Goal: Transaction & Acquisition: Purchase product/service

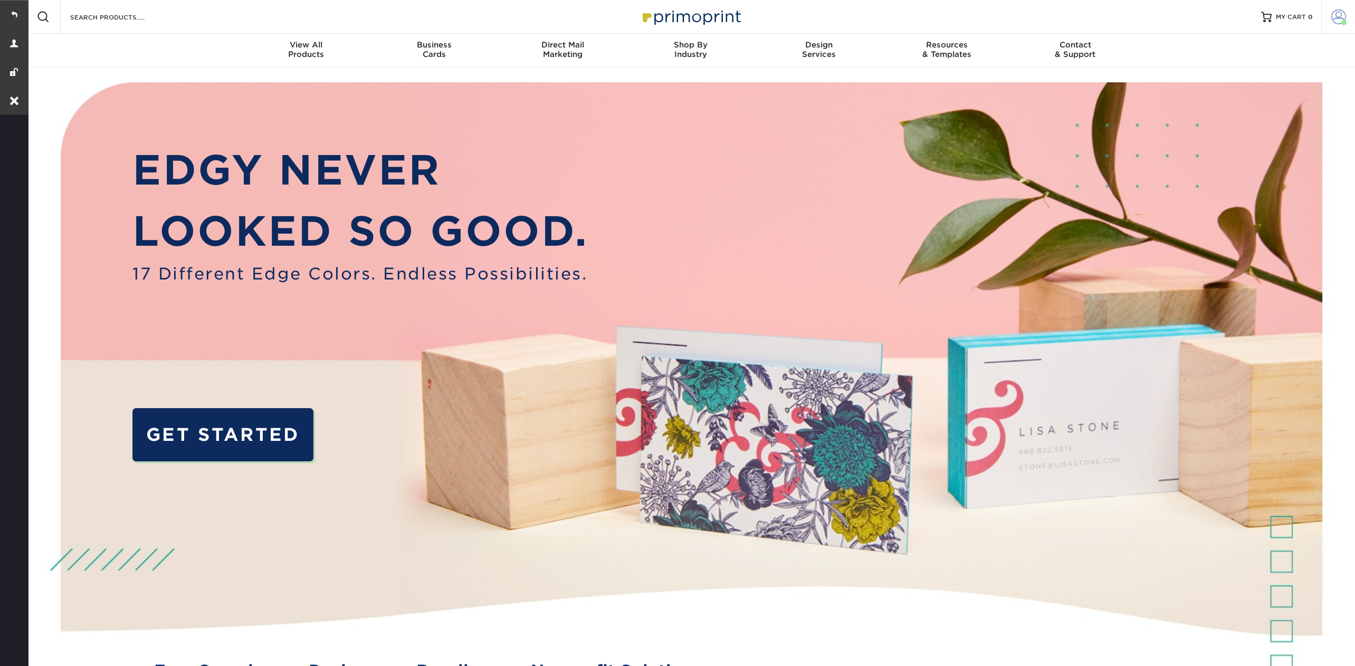
click at [1341, 21] on span at bounding box center [1343, 22] width 5 height 5
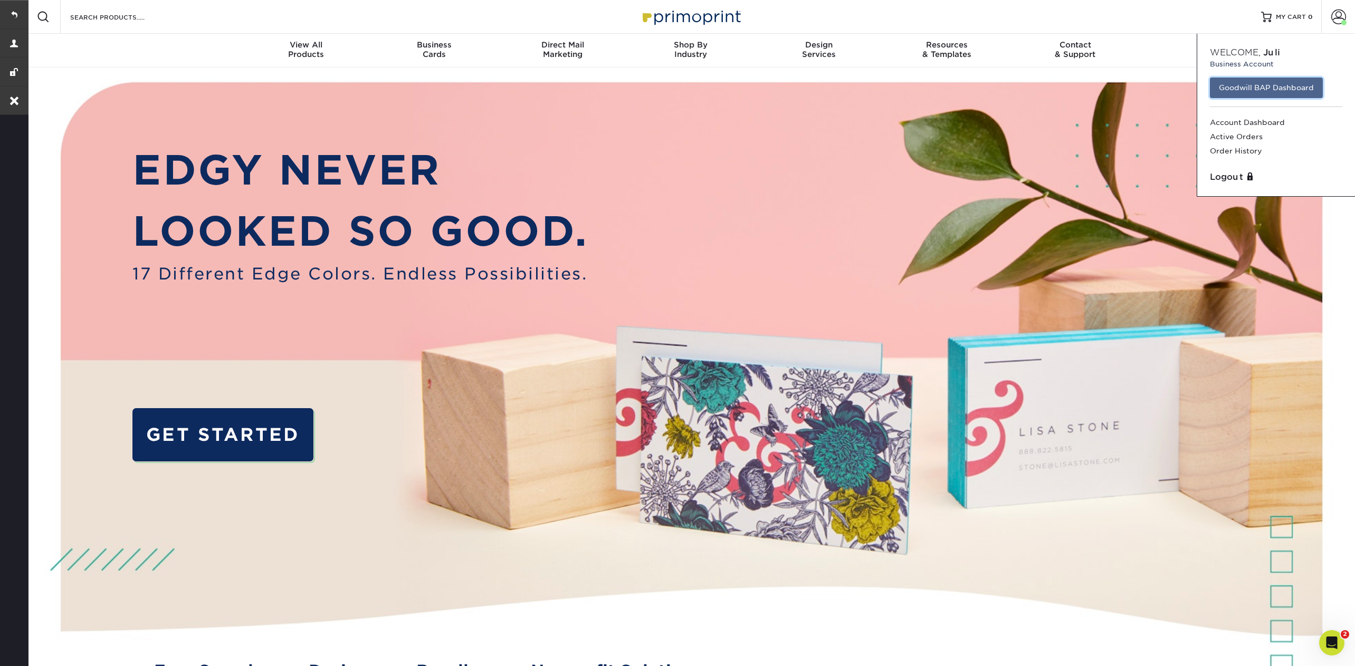
click at [1250, 93] on link "Goodwill BAP Dashboard" at bounding box center [1266, 88] width 113 height 20
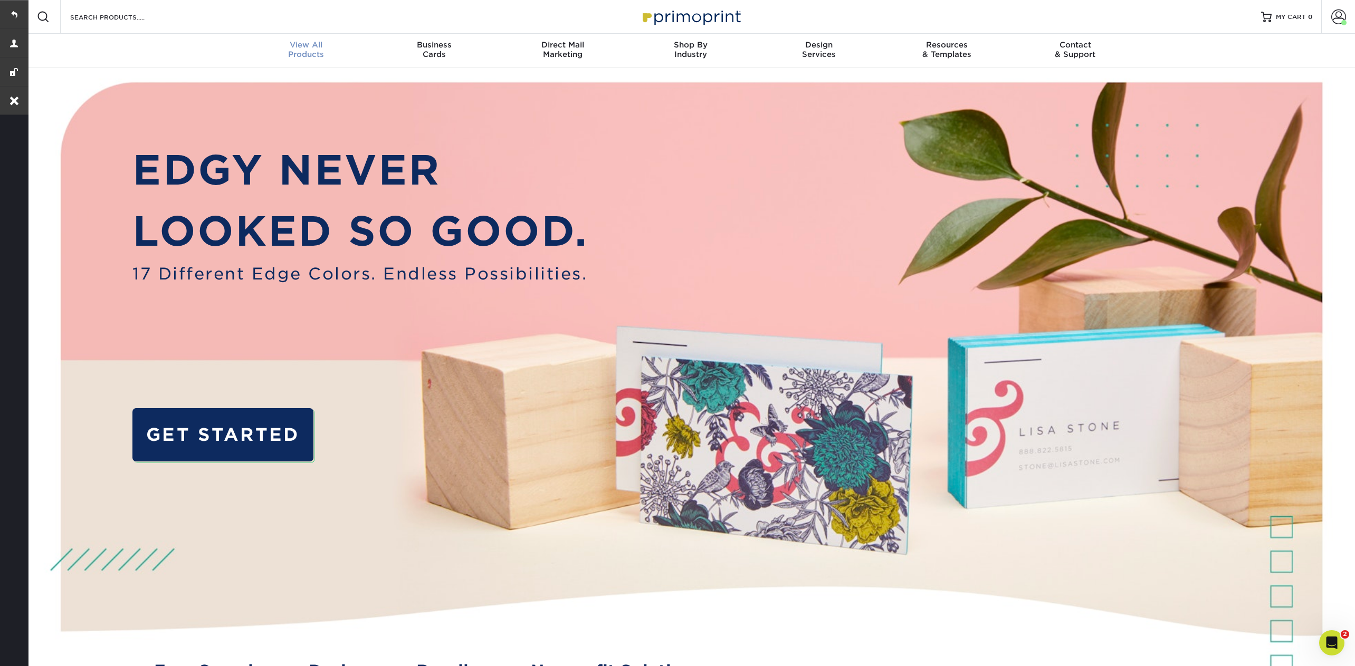
click at [303, 50] on div "View All Products" at bounding box center [306, 49] width 128 height 19
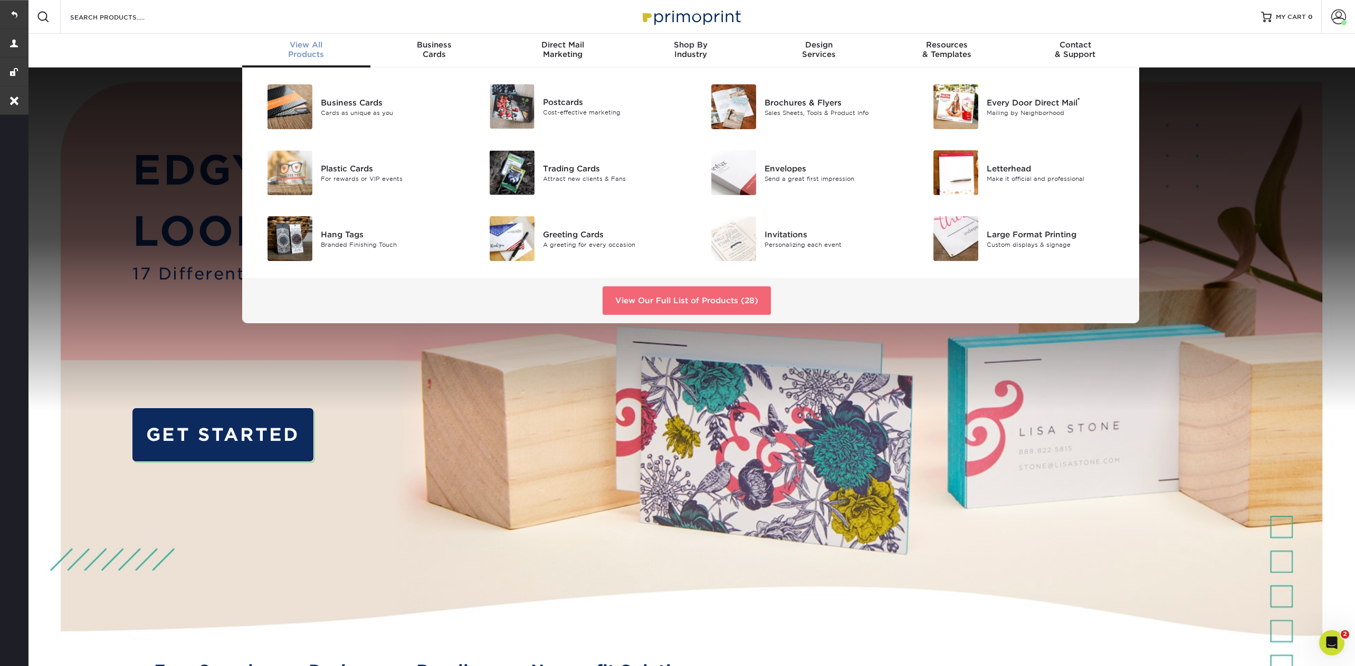
click at [683, 291] on link "View Our Full List of Products (28)" at bounding box center [687, 301] width 168 height 28
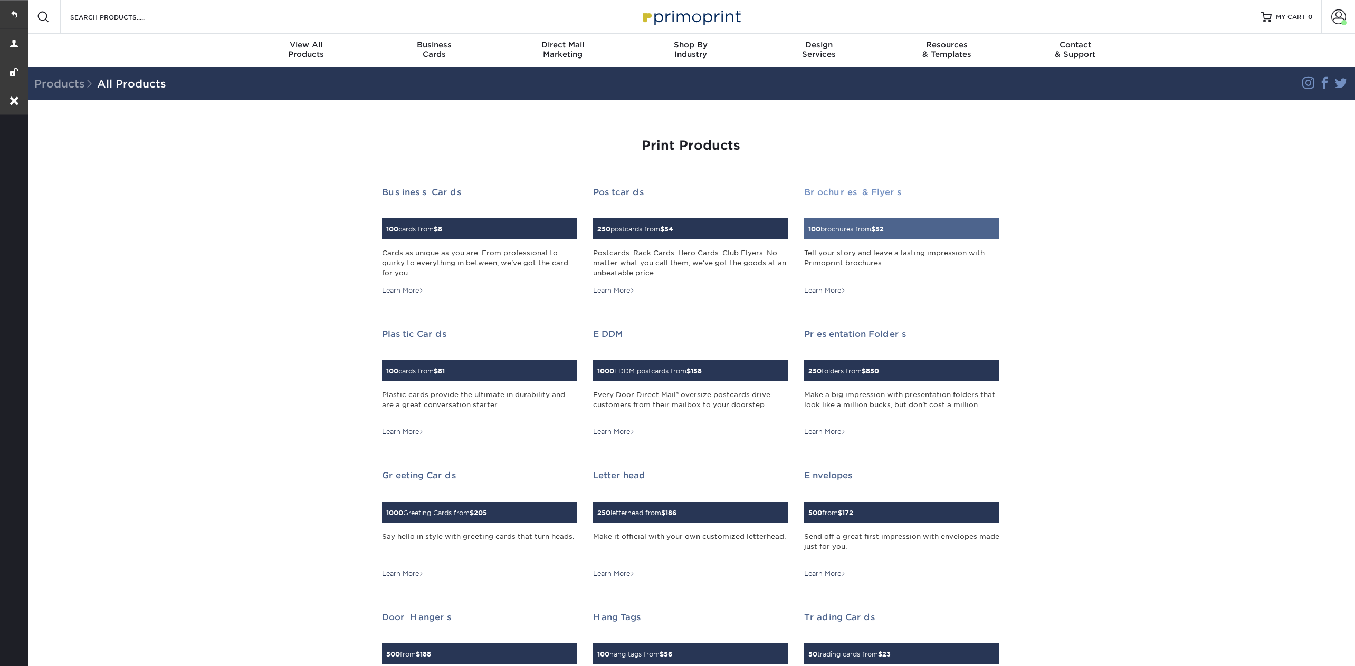
click at [991, 230] on div "100 brochures from $ 52" at bounding box center [901, 228] width 195 height 21
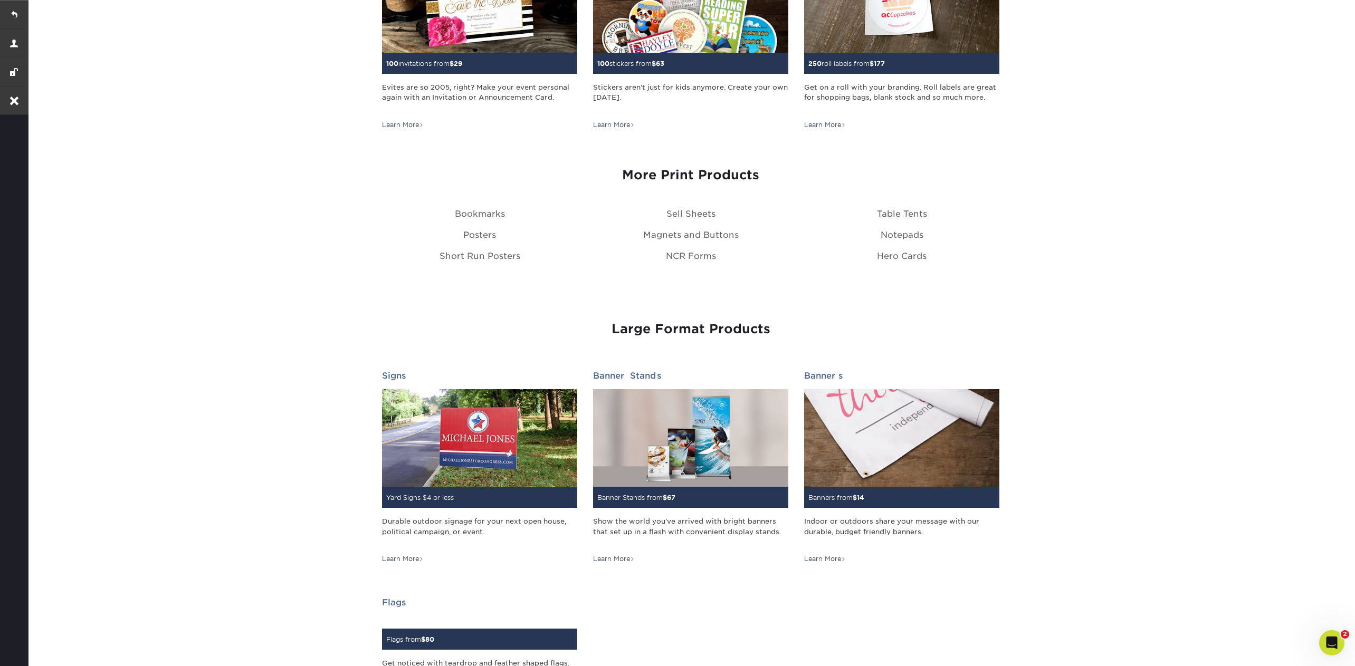
scroll to position [1228, 0]
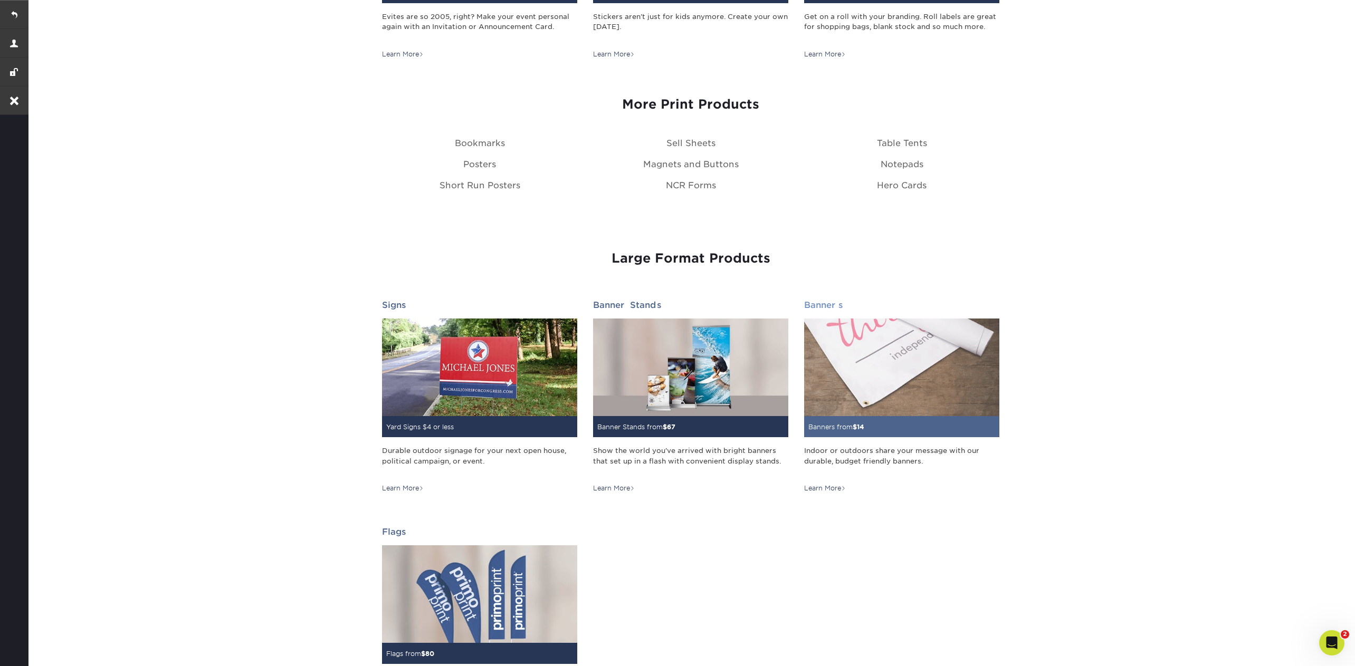
click at [843, 387] on img at bounding box center [901, 368] width 195 height 98
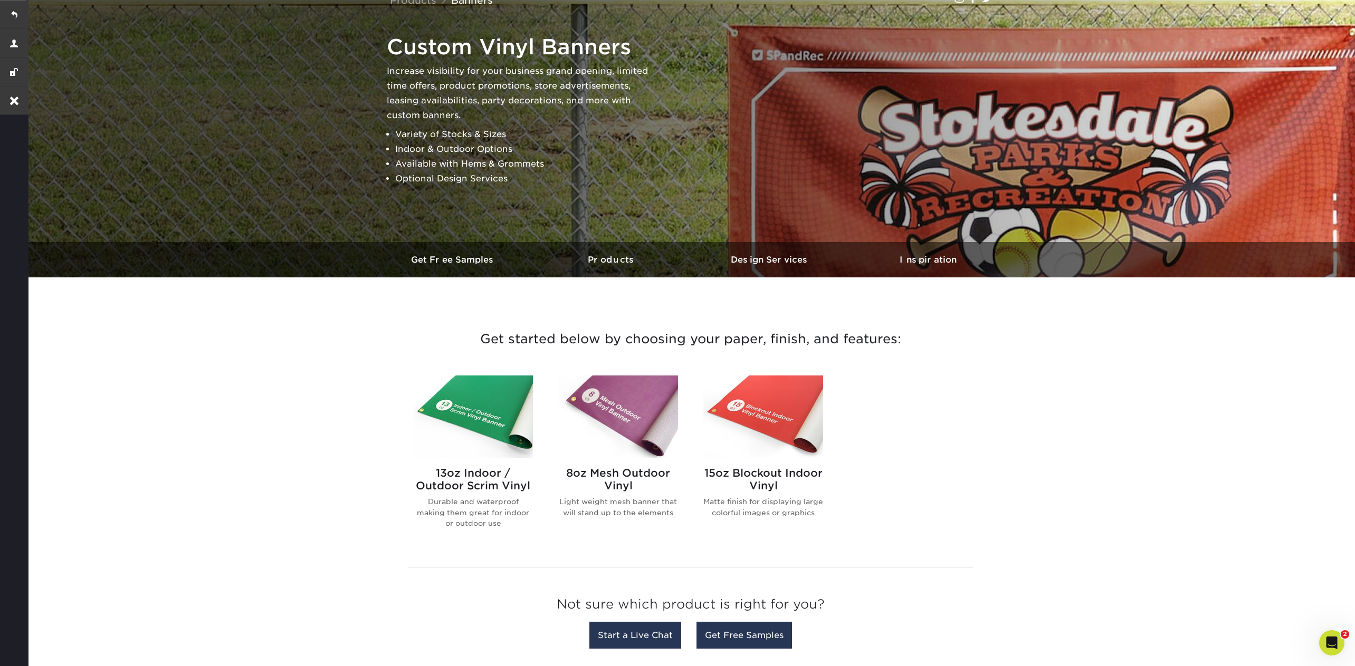
scroll to position [93, 0]
